Goal: Obtain resource: Obtain resource

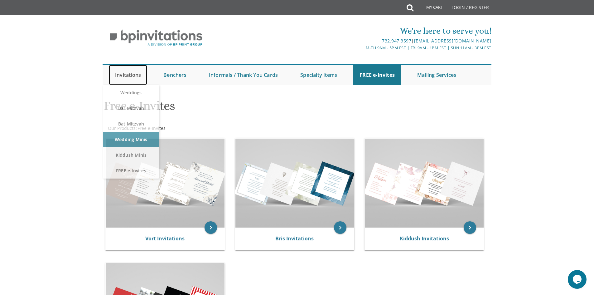
click at [134, 75] on link "Invitations" at bounding box center [128, 75] width 38 height 20
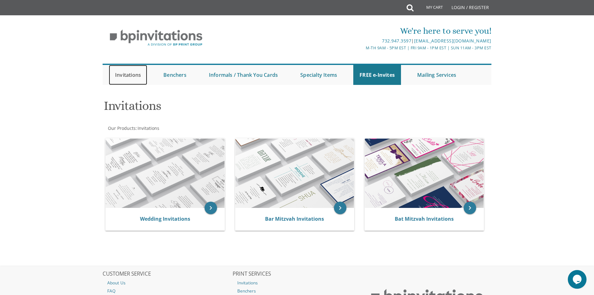
click at [137, 75] on link "Invitations" at bounding box center [128, 75] width 38 height 20
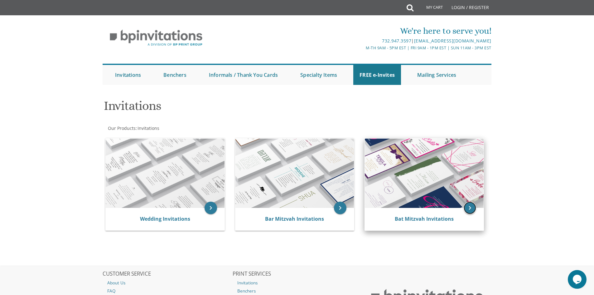
click at [472, 211] on icon "keyboard_arrow_right" at bounding box center [470, 208] width 12 height 12
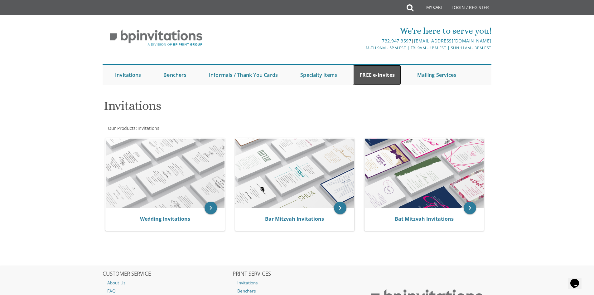
click at [378, 77] on link "FREE e-Invites" at bounding box center [377, 75] width 48 height 20
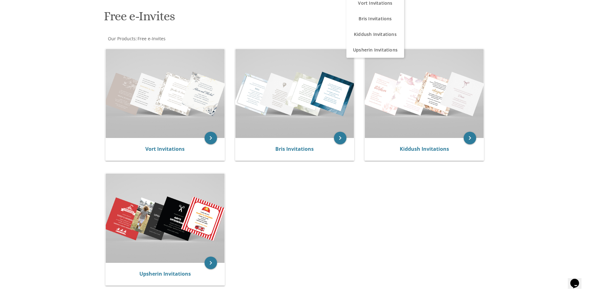
scroll to position [187, 0]
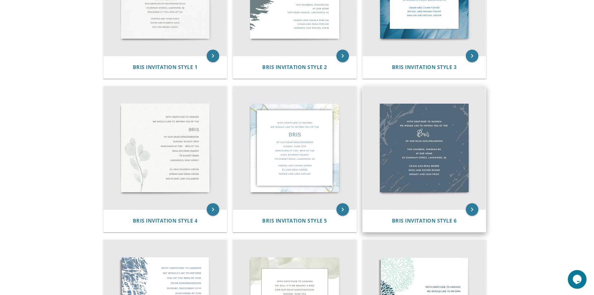
scroll to position [16, 0]
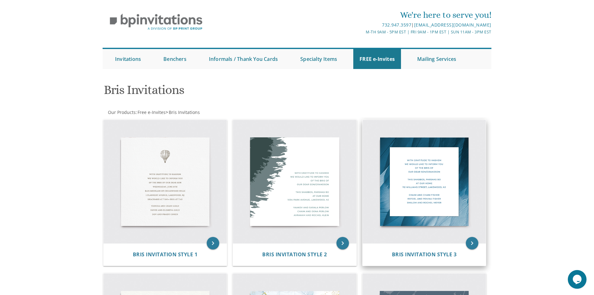
click at [420, 246] on div "Bris Invitation Style 3" at bounding box center [425, 254] width 124 height 22
click at [476, 239] on icon "keyboard_arrow_right" at bounding box center [472, 243] width 12 height 12
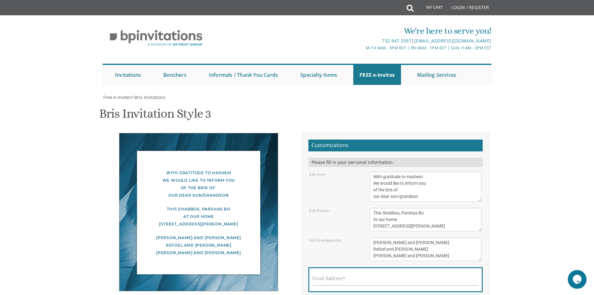
click at [382, 176] on textarea "With gratitude to Hashem We would like to inform you of the bris of our dear so…" at bounding box center [426, 187] width 112 height 30
type textarea "With much gratitude to [PERSON_NAME] We would like to inform you of the bris of…"
click at [428, 226] on textarea "This Shabbos, Parshas Bo At our home [STREET_ADDRESS][PERSON_NAME]" at bounding box center [426, 219] width 112 height 23
click at [399, 212] on textarea "This Shabbos, Parshas Bo At our home [STREET_ADDRESS][PERSON_NAME]" at bounding box center [426, 219] width 112 height 23
click at [427, 215] on textarea "This Shabbos, Parshas Bo At our home [STREET_ADDRESS][PERSON_NAME]" at bounding box center [426, 219] width 112 height 23
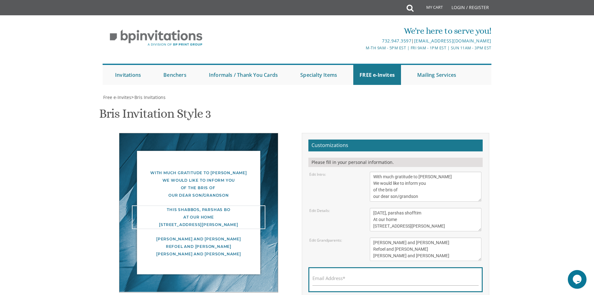
click at [423, 213] on textarea "This Shabbos, Parshas Bo At our home [STREET_ADDRESS][PERSON_NAME]" at bounding box center [426, 219] width 112 height 23
drag, startPoint x: 398, startPoint y: 219, endPoint x: 362, endPoint y: 224, distance: 36.3
click at [362, 224] on div "Edit Details: This Shabbos, Parshas Bo At our home [STREET_ADDRESS][PERSON_NAME]" at bounding box center [396, 219] width 182 height 23
drag, startPoint x: 379, startPoint y: 221, endPoint x: 402, endPoint y: 218, distance: 23.3
click at [402, 218] on textarea "This Shabbos, Parshas Bo At our home [STREET_ADDRESS][PERSON_NAME]" at bounding box center [426, 219] width 112 height 23
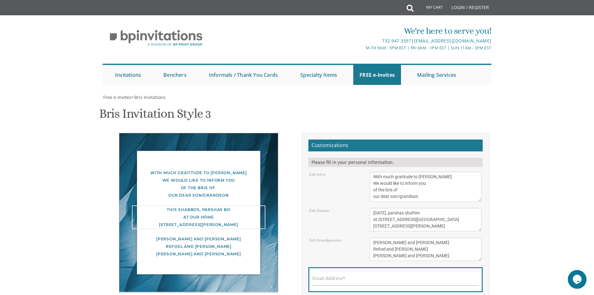
drag, startPoint x: 446, startPoint y: 230, endPoint x: 305, endPoint y: 232, distance: 141.0
click at [305, 232] on div "Customizations Please fill in your personal information. Edit Intro: With grati…" at bounding box center [395, 230] width 187 height 194
click at [377, 227] on textarea "This Shabbos, Parshas Bo At our home [STREET_ADDRESS][PERSON_NAME]" at bounding box center [426, 219] width 112 height 23
click at [459, 221] on textarea "This Shabbos, Parshas Bo At our home [STREET_ADDRESS][PERSON_NAME]" at bounding box center [426, 219] width 112 height 23
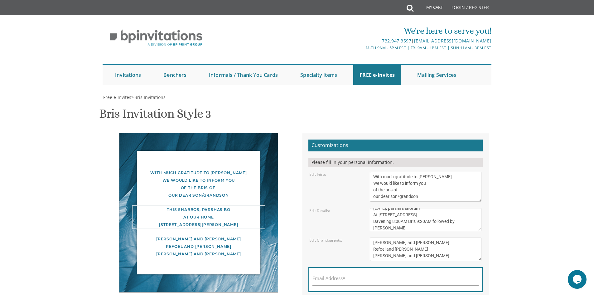
scroll to position [0, 0]
click at [433, 212] on textarea "This Shabbos, Parshas Bo At our home [STREET_ADDRESS][PERSON_NAME]" at bounding box center [426, 219] width 112 height 23
click at [428, 214] on textarea "This Shabbos, Parshas Bo At our home [STREET_ADDRESS][PERSON_NAME]" at bounding box center [426, 219] width 112 height 23
click at [407, 208] on textarea "This Shabbos, Parshas Bo At our home [STREET_ADDRESS][PERSON_NAME]" at bounding box center [426, 219] width 112 height 23
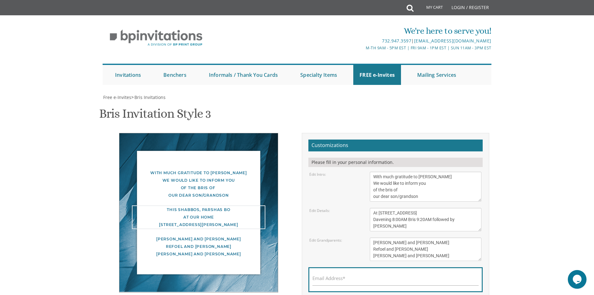
click at [426, 237] on textarea "[PERSON_NAME] and [PERSON_NAME] Refoel and [PERSON_NAME] [PERSON_NAME] and [PER…" at bounding box center [426, 248] width 112 height 23
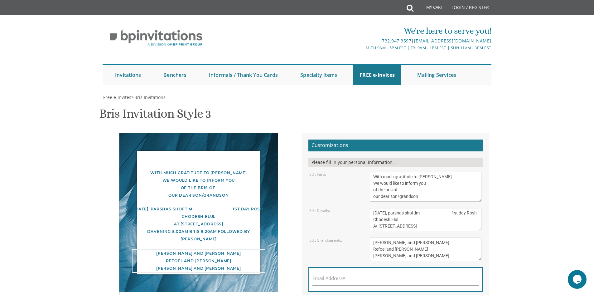
scroll to position [0, 0]
click at [436, 213] on textarea "This Shabbos, Parshas Bo At our home [STREET_ADDRESS][PERSON_NAME]" at bounding box center [426, 219] width 112 height 23
click at [432, 250] on textarea "[PERSON_NAME] and [PERSON_NAME] Refoel and [PERSON_NAME] [PERSON_NAME] and [PER…" at bounding box center [426, 248] width 112 height 23
click at [430, 252] on textarea "[PERSON_NAME] and [PERSON_NAME] Refoel and [PERSON_NAME] [PERSON_NAME] and [PER…" at bounding box center [426, 248] width 112 height 23
click at [398, 219] on textarea "This Shabbos, Parshas Bo At our home [STREET_ADDRESS][PERSON_NAME]" at bounding box center [426, 219] width 112 height 23
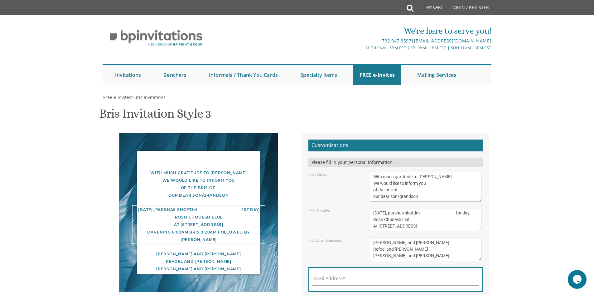
scroll to position [13, 0]
click at [432, 218] on textarea "This Shabbos, Parshas Bo At our home [STREET_ADDRESS][PERSON_NAME]" at bounding box center [426, 219] width 112 height 23
click at [427, 217] on textarea "This Shabbos, Parshas Bo At our home [STREET_ADDRESS][PERSON_NAME]" at bounding box center [426, 219] width 112 height 23
click at [454, 261] on form "Customizations Please fill in your personal information. Edit Intro: With grati…" at bounding box center [395, 227] width 174 height 177
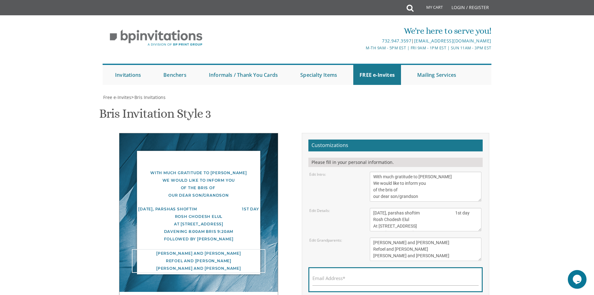
click at [445, 244] on textarea "[PERSON_NAME] and [PERSON_NAME] Refoel and [PERSON_NAME] [PERSON_NAME] and [PER…" at bounding box center [426, 248] width 112 height 23
click at [431, 212] on textarea "This Shabbos, Parshas Bo At our home [STREET_ADDRESS][PERSON_NAME]" at bounding box center [426, 219] width 112 height 23
type textarea "[DATE], parshas shoftim 1st day Rosh Chodesh Elul At [STREET_ADDRESS] Davening …"
click at [428, 250] on textarea "[PERSON_NAME] and [PERSON_NAME] Refoel and [PERSON_NAME] [PERSON_NAME] and [PER…" at bounding box center [426, 248] width 112 height 23
drag, startPoint x: 387, startPoint y: 242, endPoint x: 439, endPoint y: 244, distance: 52.1
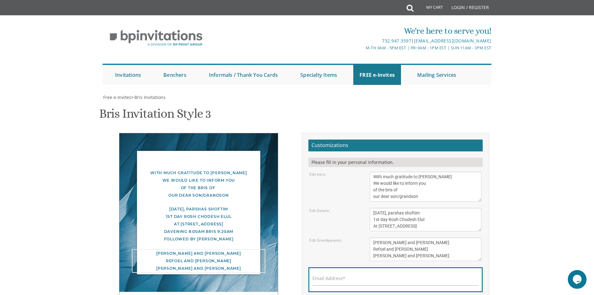
click at [439, 244] on textarea "[PERSON_NAME] and [PERSON_NAME] Refoel and [PERSON_NAME] [PERSON_NAME] and [PER…" at bounding box center [426, 248] width 112 height 23
drag, startPoint x: 427, startPoint y: 250, endPoint x: 348, endPoint y: 261, distance: 79.3
click at [348, 261] on form "Customizations Please fill in your personal information. Edit Intro: With grati…" at bounding box center [395, 227] width 174 height 177
click at [378, 251] on textarea "[PERSON_NAME] and [PERSON_NAME] Refoel and [PERSON_NAME] [PERSON_NAME] and [PER…" at bounding box center [426, 248] width 112 height 23
drag, startPoint x: 378, startPoint y: 251, endPoint x: 388, endPoint y: 249, distance: 10.2
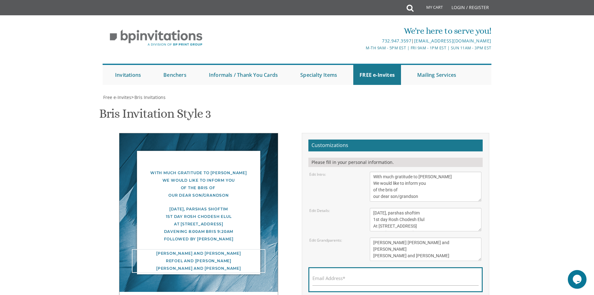
click at [388, 249] on textarea "[PERSON_NAME] and [PERSON_NAME] Refoel and [PERSON_NAME] [PERSON_NAME] and [PER…" at bounding box center [426, 248] width 112 height 23
click at [425, 251] on textarea "[PERSON_NAME] and [PERSON_NAME] Refoel and [PERSON_NAME] [PERSON_NAME] and [PER…" at bounding box center [426, 248] width 112 height 23
click at [409, 250] on textarea "[PERSON_NAME] and [PERSON_NAME] Refoel and [PERSON_NAME] [PERSON_NAME] and [PER…" at bounding box center [426, 248] width 112 height 23
drag, startPoint x: 430, startPoint y: 259, endPoint x: 324, endPoint y: 263, distance: 106.1
click at [327, 263] on form "Customizations Please fill in your personal information. Edit Intro: With grati…" at bounding box center [395, 227] width 174 height 177
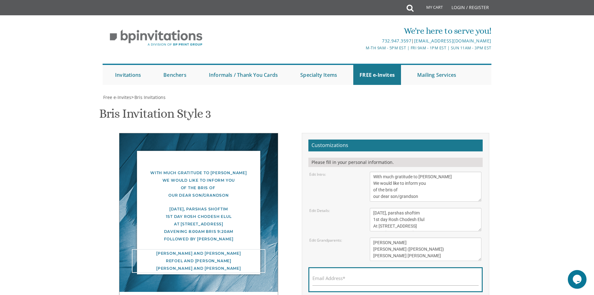
click at [386, 256] on textarea "[PERSON_NAME] and [PERSON_NAME] Refoel and [PERSON_NAME] [PERSON_NAME] and [PER…" at bounding box center [426, 248] width 112 height 23
click at [403, 258] on textarea "[PERSON_NAME] and [PERSON_NAME] Refoel and [PERSON_NAME] [PERSON_NAME] and [PER…" at bounding box center [426, 248] width 112 height 23
type textarea "[PERSON_NAME] [PERSON_NAME] ([PERSON_NAME]) [PERSON_NAME] [PERSON_NAME]"
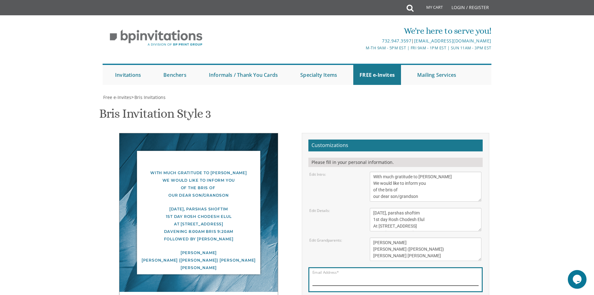
click at [367, 278] on input "Email Address*" at bounding box center [396, 282] width 166 height 8
click at [372, 278] on input "[EMAIL_ADDRESS][DOMAIN_NAME]" at bounding box center [396, 282] width 166 height 8
type input "[EMAIL_ADDRESS][DOMAIN_NAME]"
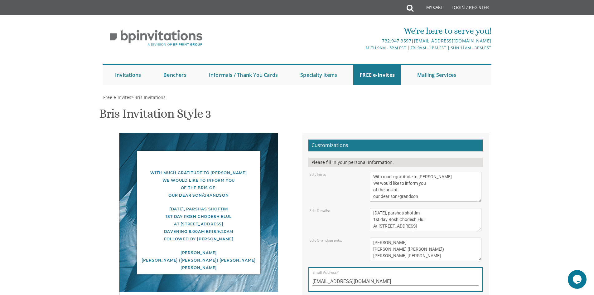
click at [377, 278] on input "[EMAIL_ADDRESS][DOMAIN_NAME]" at bounding box center [396, 282] width 166 height 8
drag, startPoint x: 375, startPoint y: 95, endPoint x: 245, endPoint y: 100, distance: 130.2
click at [245, 133] on div "With much gratitude to [PERSON_NAME] We would like to inform you of the bris of…" at bounding box center [297, 230] width 394 height 194
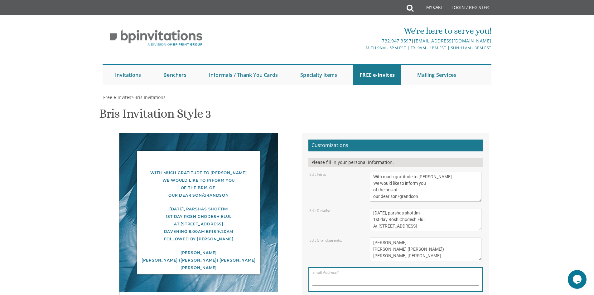
click at [338, 275] on label "Email Address*" at bounding box center [329, 278] width 33 height 7
click at [338, 278] on input "Email Address*" at bounding box center [396, 282] width 166 height 8
type input "[EMAIL_ADDRESS][DOMAIN_NAME]"
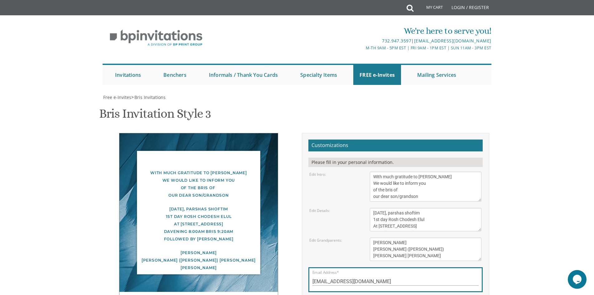
scroll to position [156, 0]
